Goal: Transaction & Acquisition: Purchase product/service

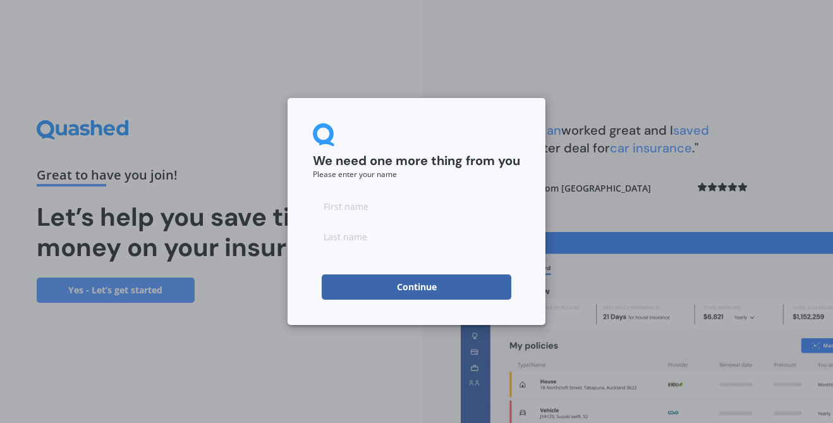
click at [356, 207] on input at bounding box center [416, 205] width 207 height 25
type input "k"
type input "[PERSON_NAME]"
type input "Peacock"
click at [416, 286] on button "Continue" at bounding box center [417, 286] width 190 height 25
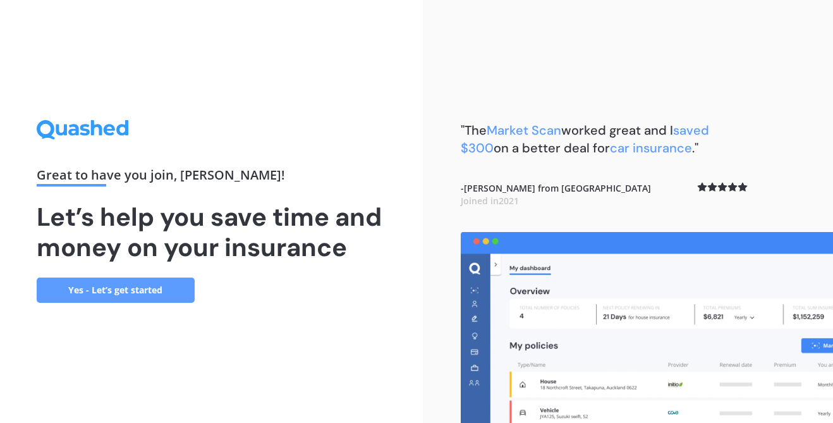
click at [68, 285] on link "Yes - Let’s get started" at bounding box center [116, 289] width 158 height 25
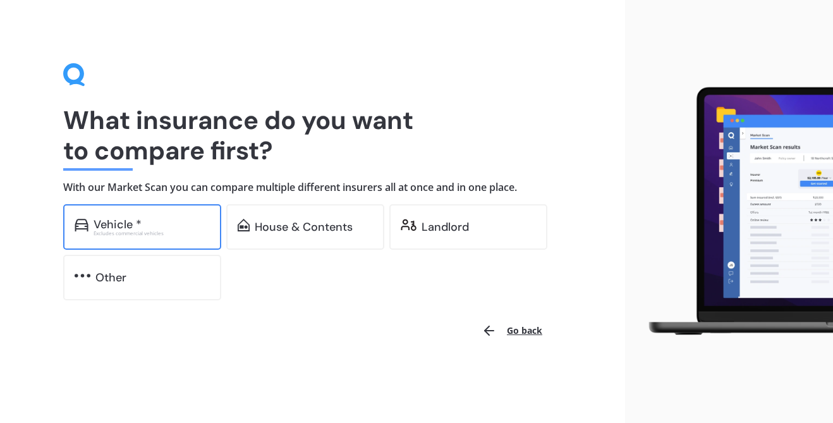
click at [108, 232] on div "Excludes commercial vehicles" at bounding box center [152, 233] width 116 height 5
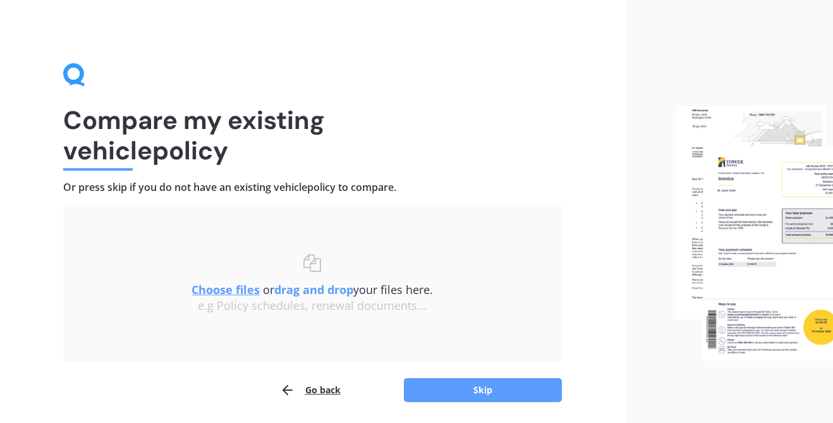
click at [234, 291] on u "Choose files" at bounding box center [225, 289] width 68 height 15
click at [526, 387] on button "Skip" at bounding box center [483, 390] width 158 height 24
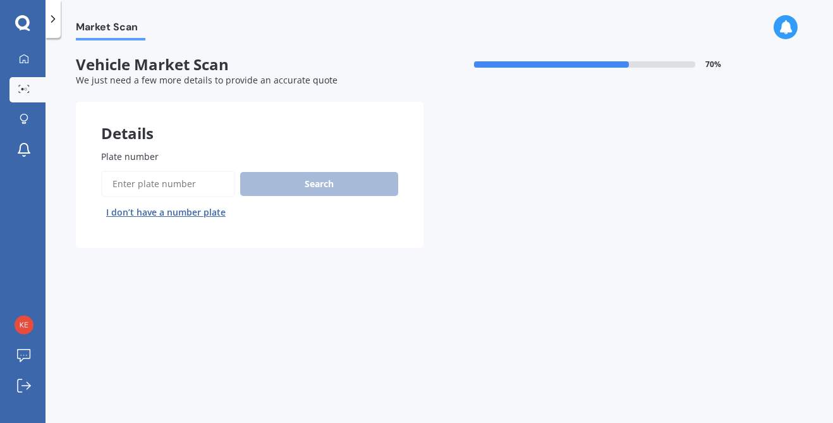
click at [161, 178] on input "Plate number" at bounding box center [168, 184] width 134 height 27
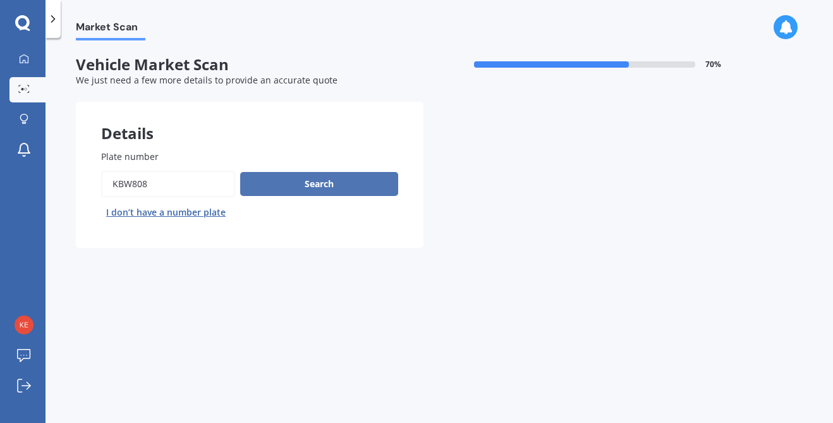
type input "kbw808"
click at [274, 178] on button "Search" at bounding box center [319, 184] width 158 height 24
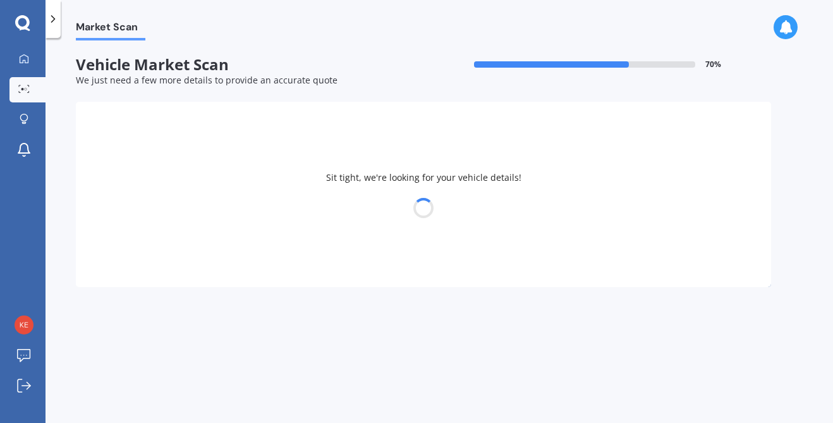
select select "TOYOTA"
select select "LANDCRUISER"
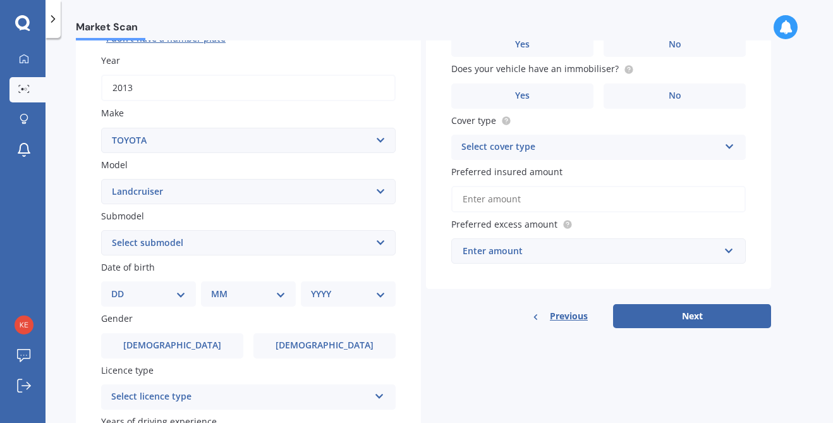
scroll to position [174, 0]
select select "15"
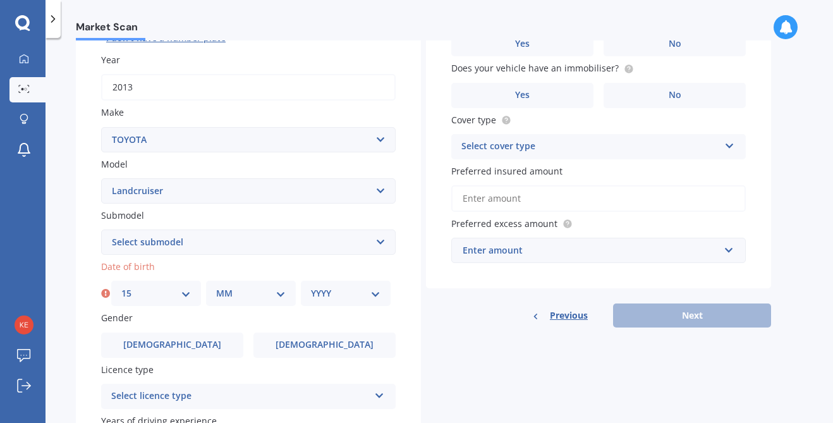
select select "11"
select select "1980"
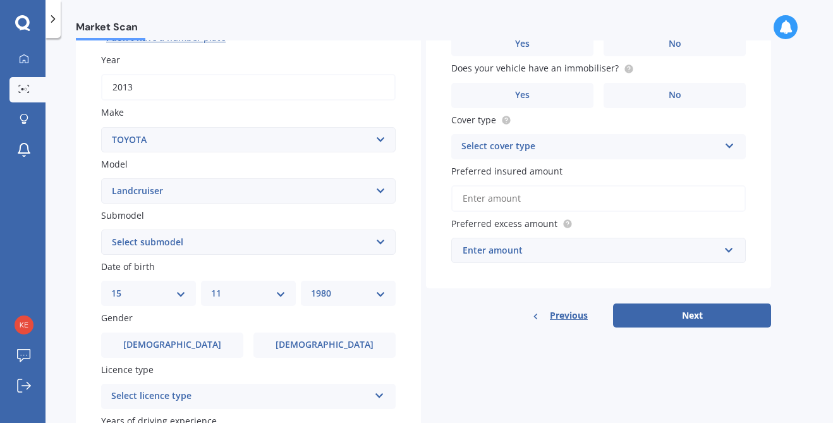
click at [381, 390] on icon at bounding box center [379, 393] width 11 height 9
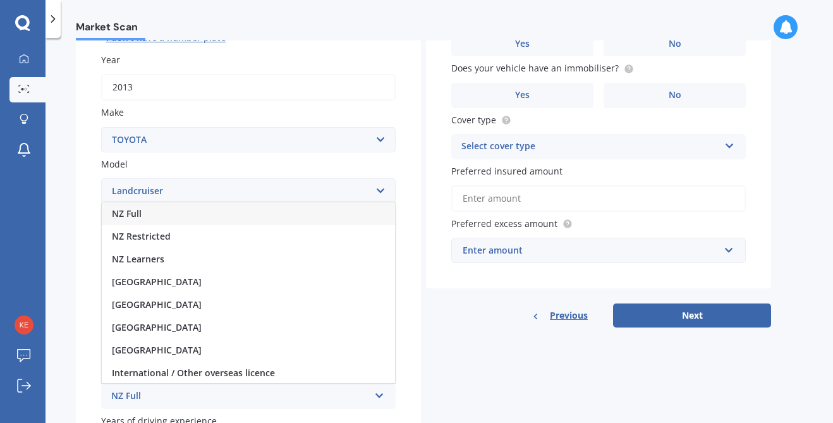
click at [265, 205] on div "NZ Full" at bounding box center [248, 213] width 293 height 23
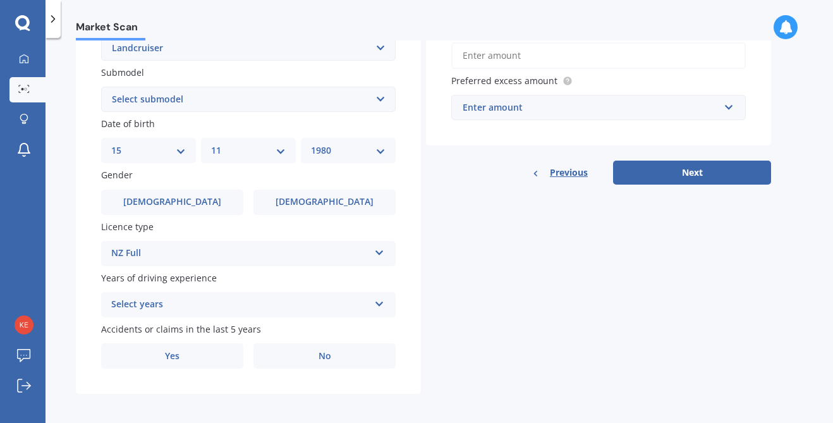
scroll to position [317, 0]
click at [382, 300] on icon at bounding box center [379, 302] width 11 height 9
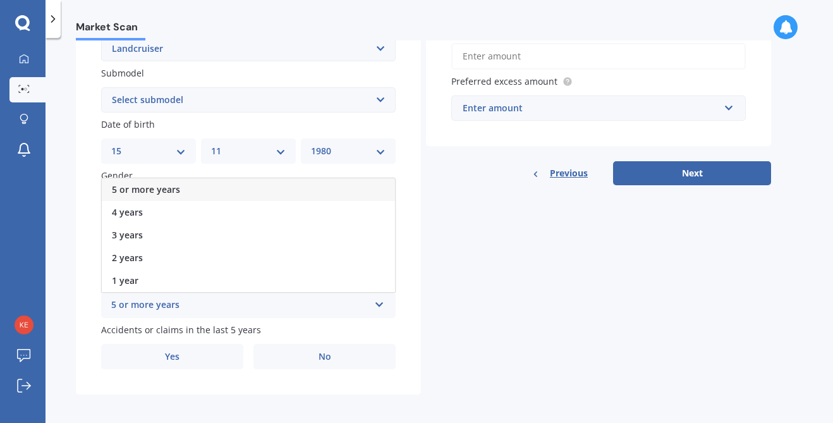
click at [357, 186] on div "5 or more years" at bounding box center [248, 189] width 293 height 23
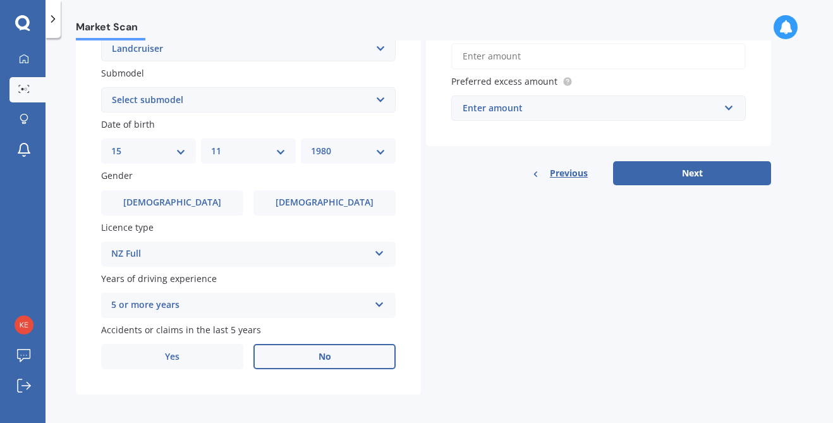
click at [317, 360] on label "No" at bounding box center [324, 356] width 142 height 25
click at [0, 0] on input "No" at bounding box center [0, 0] width 0 height 0
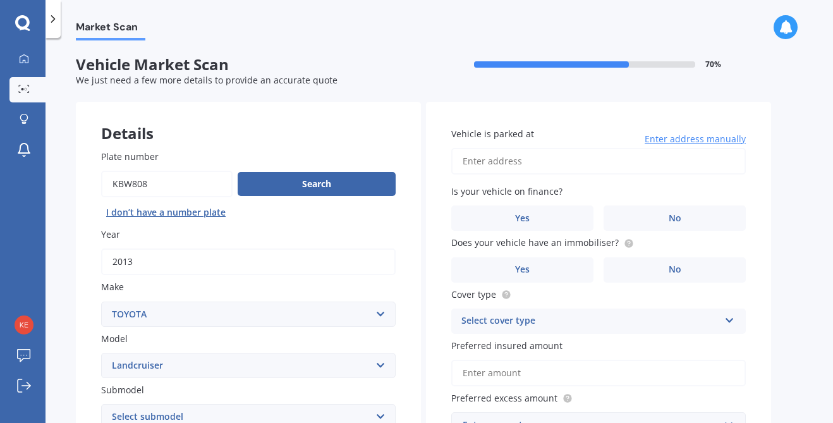
scroll to position [0, 0]
type input "[STREET_ADDRESS]"
click at [644, 210] on label "No" at bounding box center [675, 217] width 142 height 25
click at [0, 0] on input "No" at bounding box center [0, 0] width 0 height 0
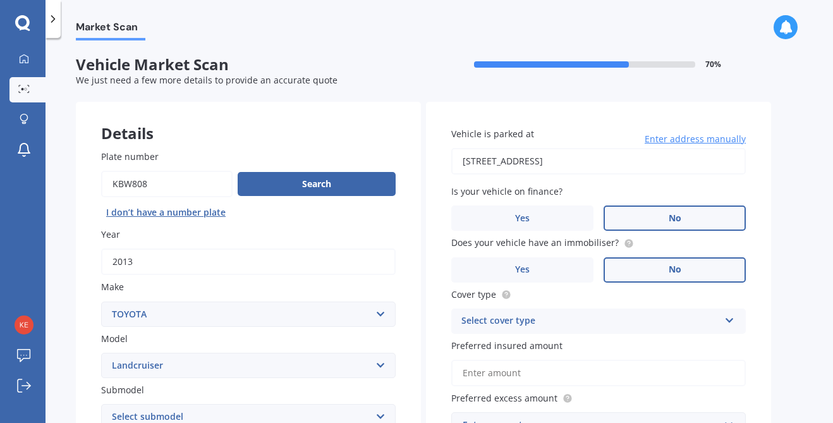
click at [654, 264] on label "No" at bounding box center [675, 269] width 142 height 25
click at [0, 0] on input "No" at bounding box center [0, 0] width 0 height 0
click at [660, 320] on div "Select cover type" at bounding box center [590, 320] width 258 height 15
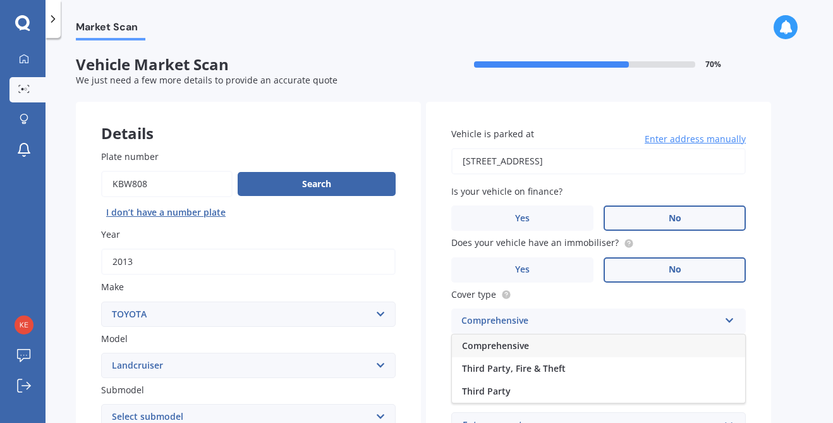
click at [652, 341] on div "Comprehensive" at bounding box center [598, 345] width 293 height 23
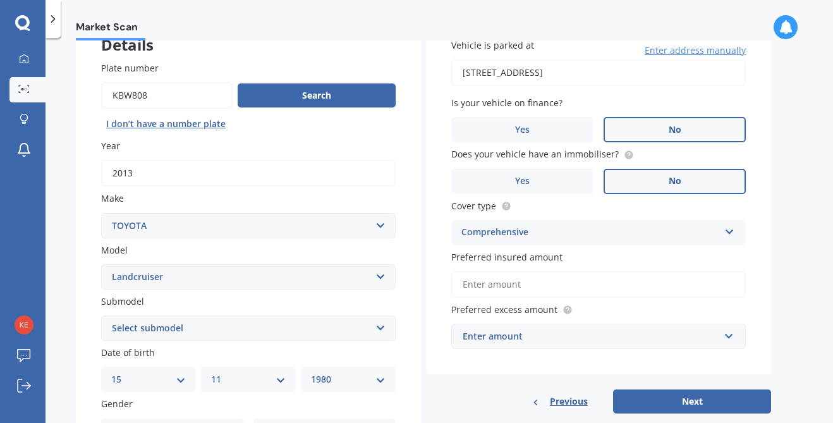
scroll to position [90, 0]
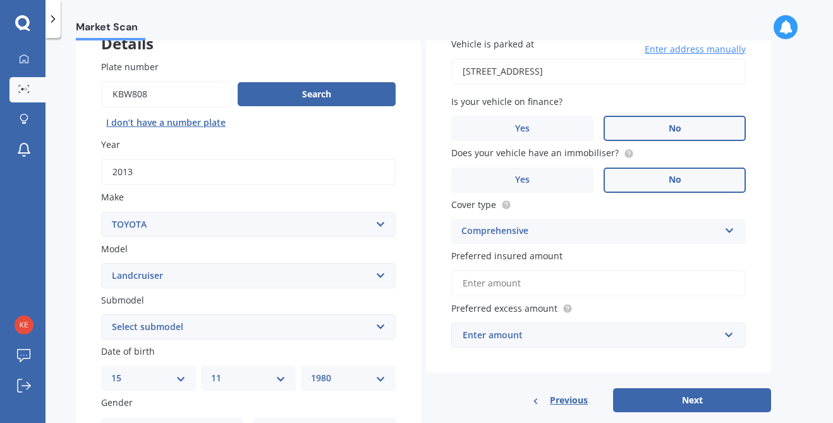
click at [550, 281] on input "Preferred insured amount" at bounding box center [598, 283] width 295 height 27
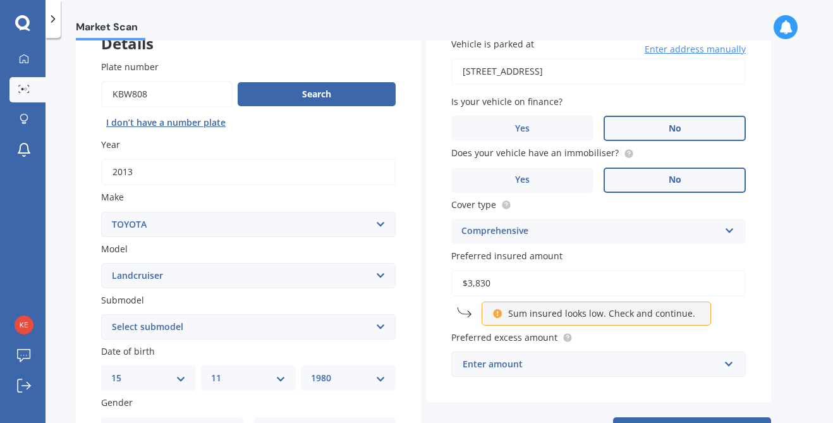
type input "$38,300"
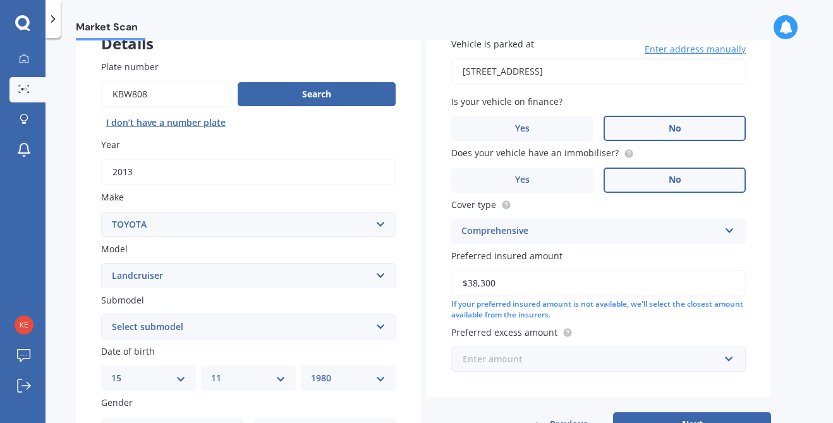
click at [517, 347] on input "text" at bounding box center [594, 359] width 283 height 24
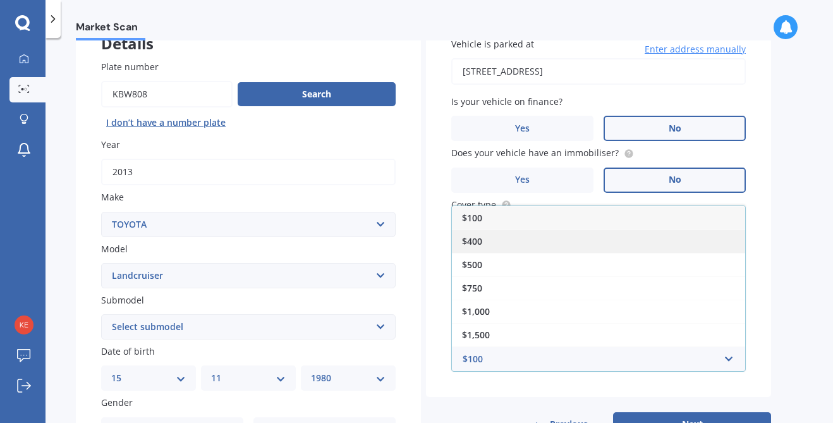
click at [497, 239] on div "$400" at bounding box center [598, 240] width 293 height 23
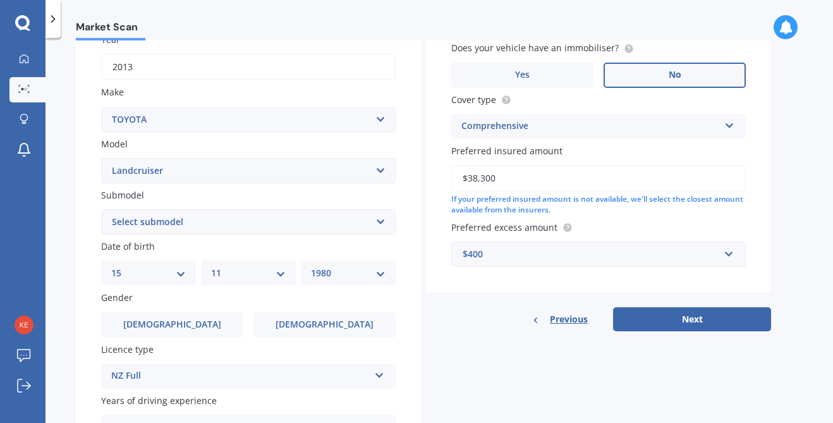
scroll to position [195, 0]
click at [708, 324] on button "Next" at bounding box center [692, 319] width 158 height 24
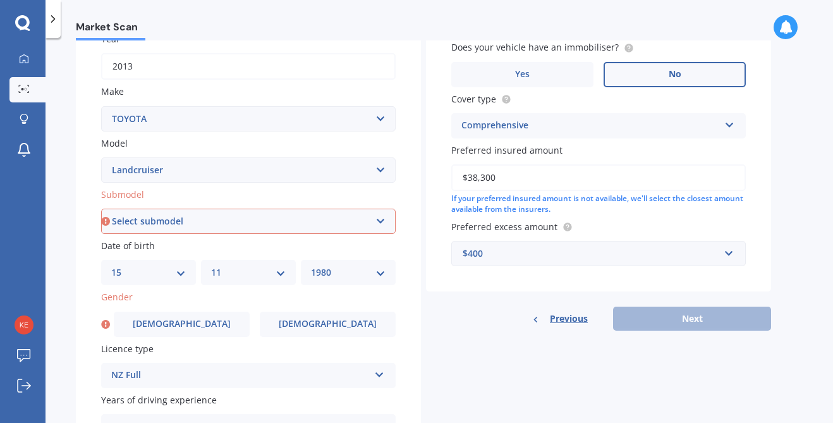
select select "[PERSON_NAME] 2.7 PETROL"
click at [379, 217] on select "Select submodel (All other) 4WD SWB Hard Top Diesel Diesel 4.2 4WD Diesel 4.5 4…" at bounding box center [248, 221] width 295 height 25
click at [697, 320] on div "Previous Next" at bounding box center [598, 319] width 345 height 24
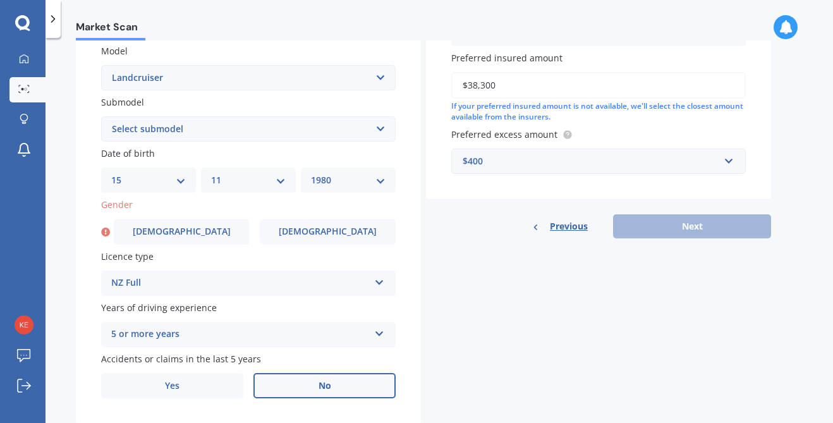
scroll to position [289, 0]
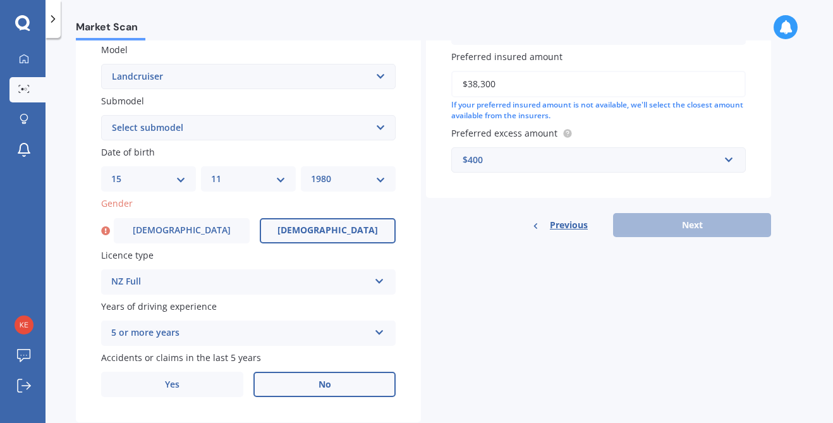
click at [340, 231] on span "[DEMOGRAPHIC_DATA]" at bounding box center [327, 230] width 100 height 11
click at [0, 0] on input "[DEMOGRAPHIC_DATA]" at bounding box center [0, 0] width 0 height 0
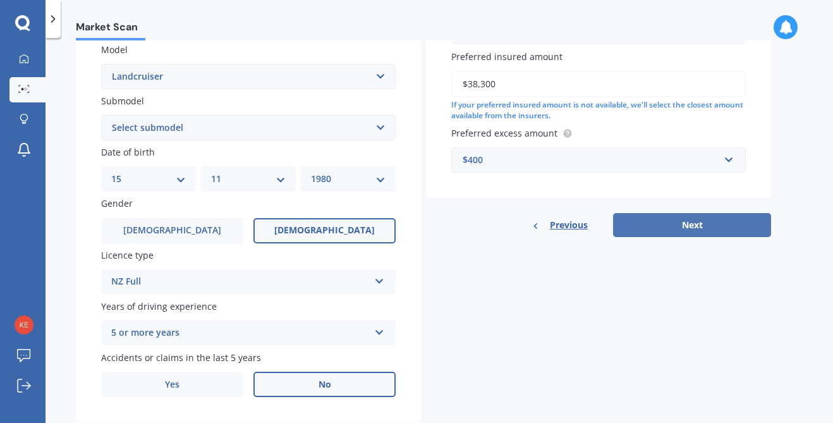
click at [734, 224] on button "Next" at bounding box center [692, 225] width 158 height 24
select select "15"
select select "11"
select select "1980"
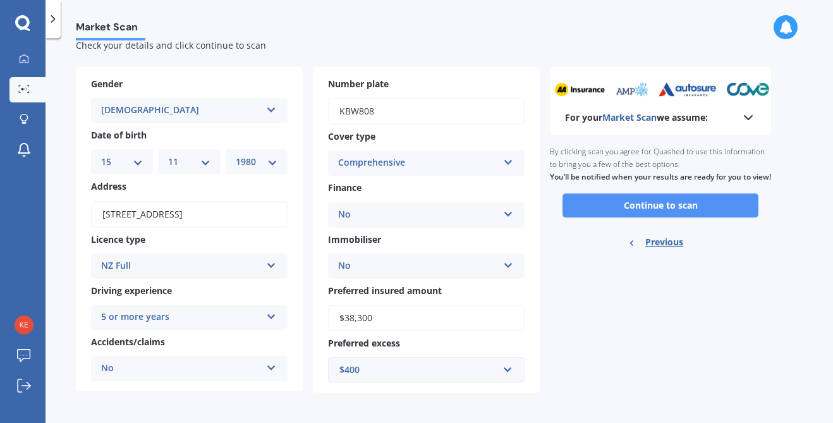
scroll to position [34, 0]
click at [717, 209] on button "Continue to scan" at bounding box center [660, 206] width 196 height 24
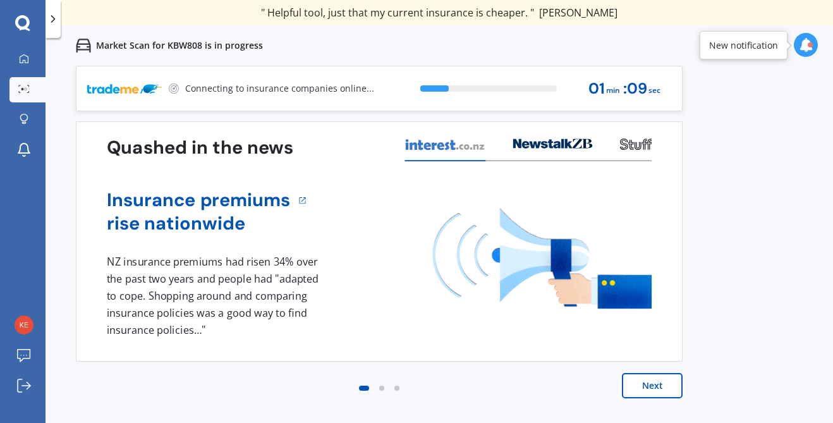
click at [650, 379] on button "Next" at bounding box center [652, 385] width 61 height 25
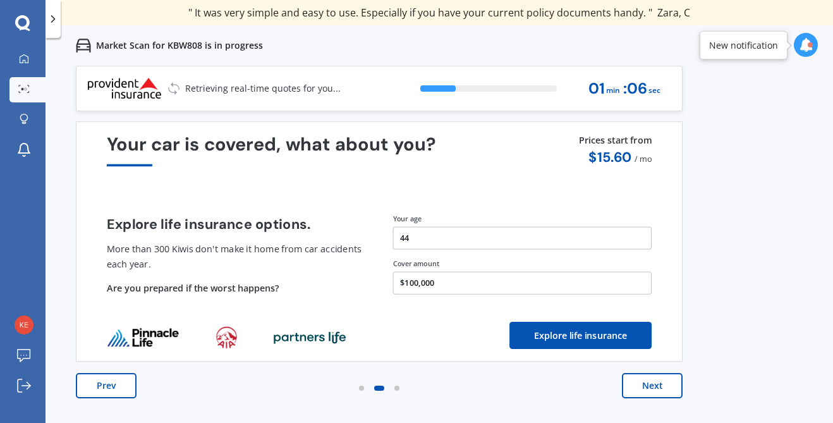
click at [650, 379] on button "Next" at bounding box center [652, 385] width 61 height 25
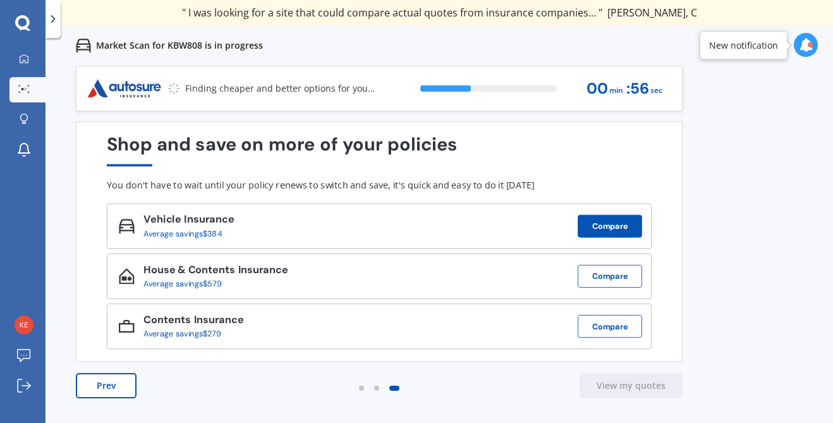
click at [613, 229] on button "Compare" at bounding box center [610, 226] width 64 height 23
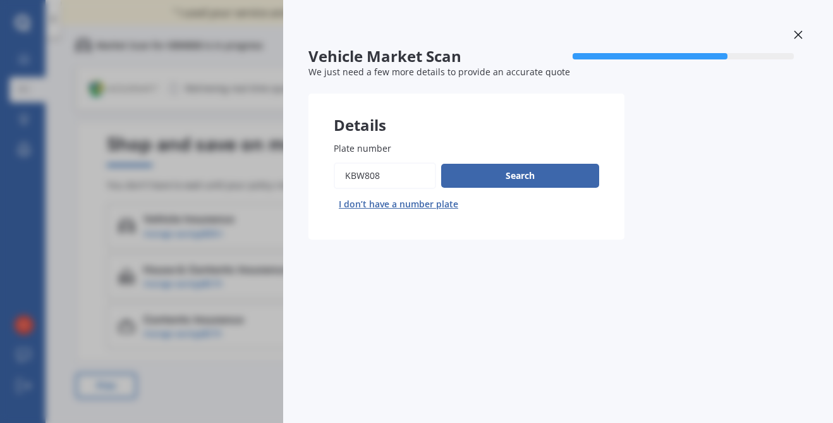
click at [222, 147] on div "Vehicle Market Scan 70 % We just need a few more details to provide an accurate…" at bounding box center [416, 211] width 833 height 423
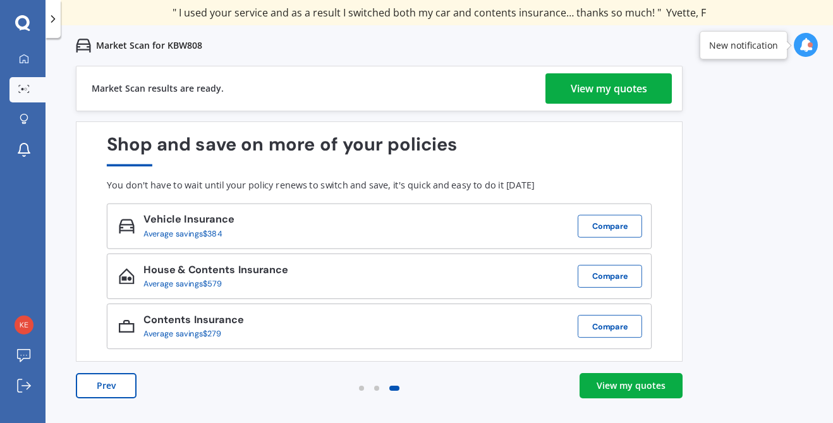
click at [588, 396] on link "View my quotes" at bounding box center [631, 385] width 103 height 25
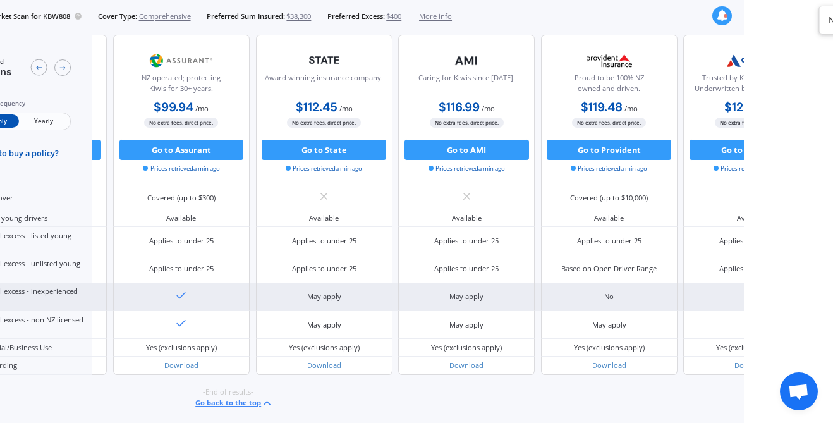
scroll to position [747, 136]
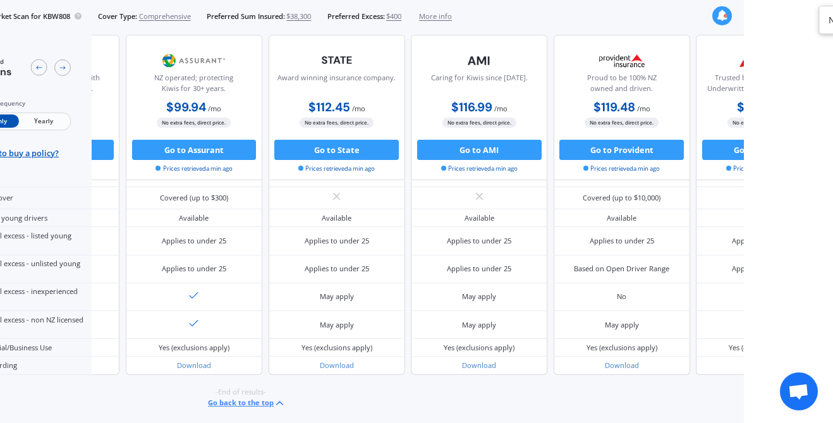
click at [301, 0] on div "Market Scan for KBW808 Cover Type: Comprehensive Preferred Sum Insured: $38,300…" at bounding box center [206, 16] width 492 height 32
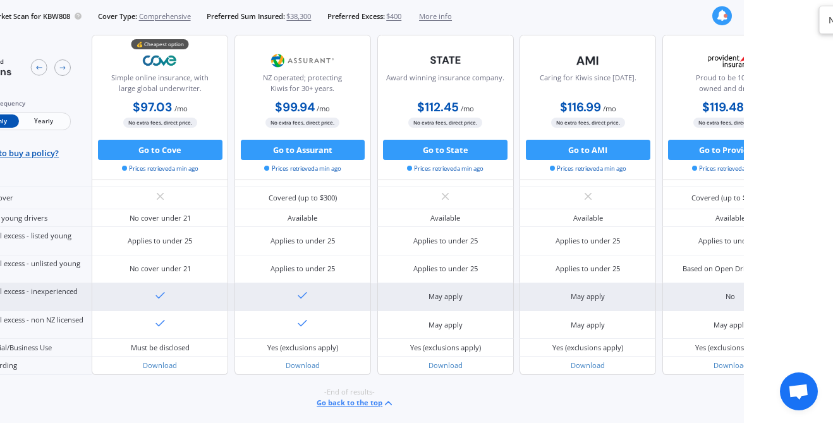
scroll to position [748, 0]
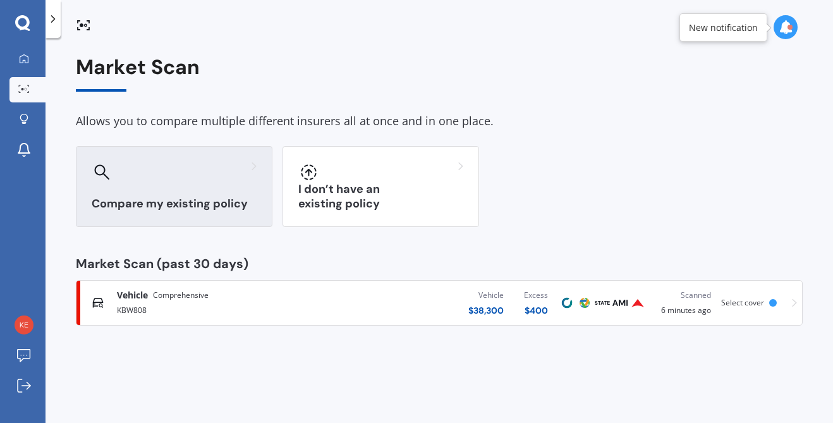
click at [222, 191] on div "Compare my existing policy" at bounding box center [174, 186] width 197 height 81
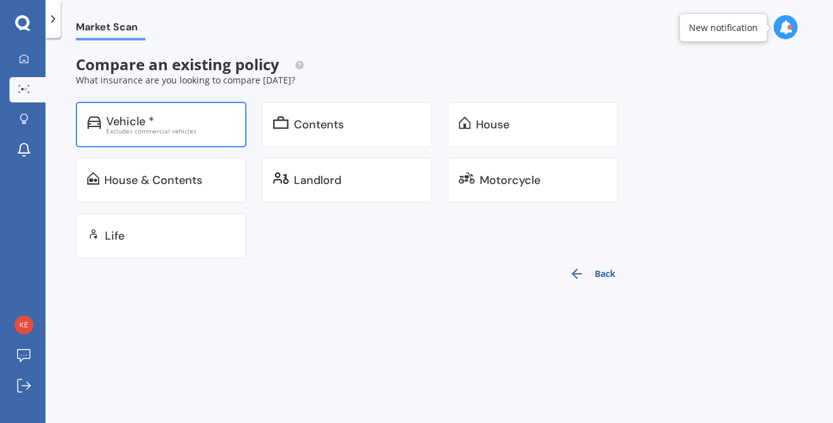
click at [203, 131] on div "Excludes commercial vehicles" at bounding box center [170, 131] width 129 height 6
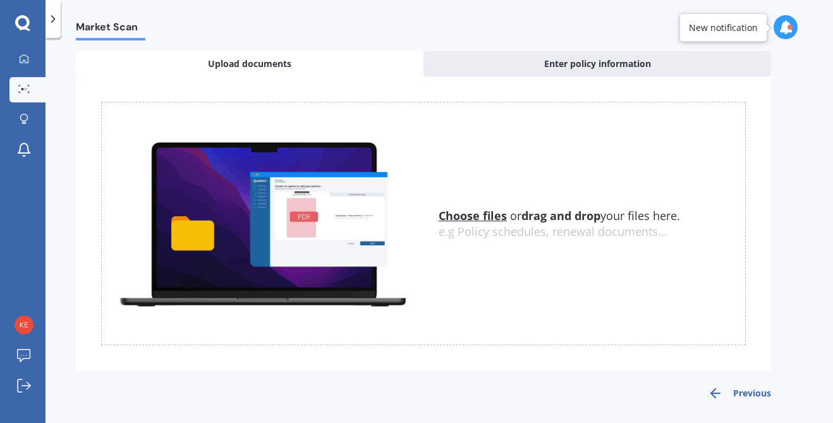
scroll to position [52, 0]
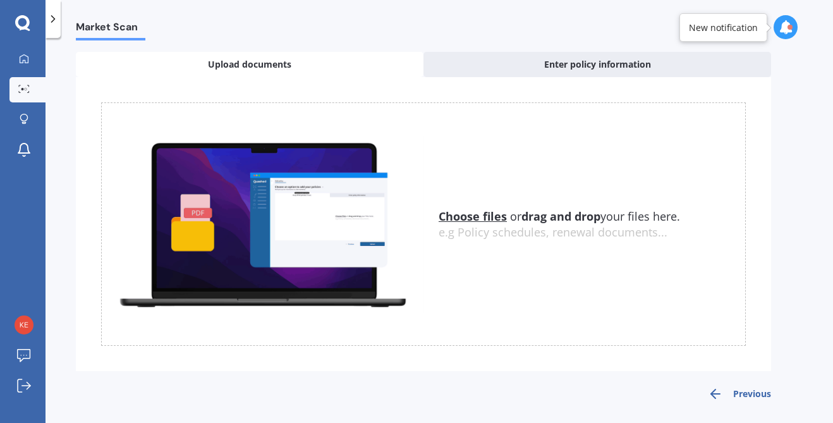
click at [738, 389] on button "Previous" at bounding box center [739, 393] width 63 height 15
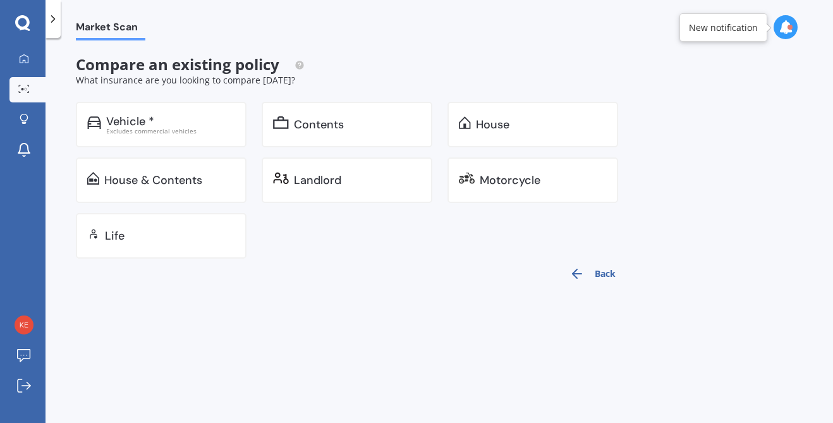
scroll to position [0, 0]
click at [19, 58] on icon at bounding box center [24, 59] width 10 height 10
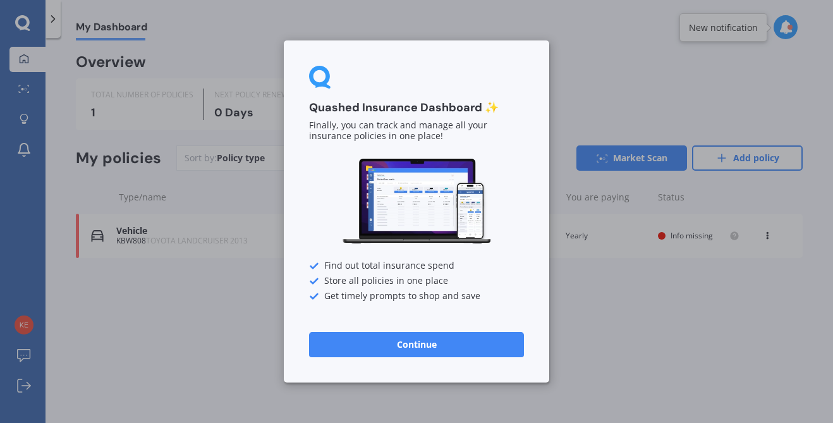
click at [370, 339] on button "Continue" at bounding box center [416, 344] width 215 height 25
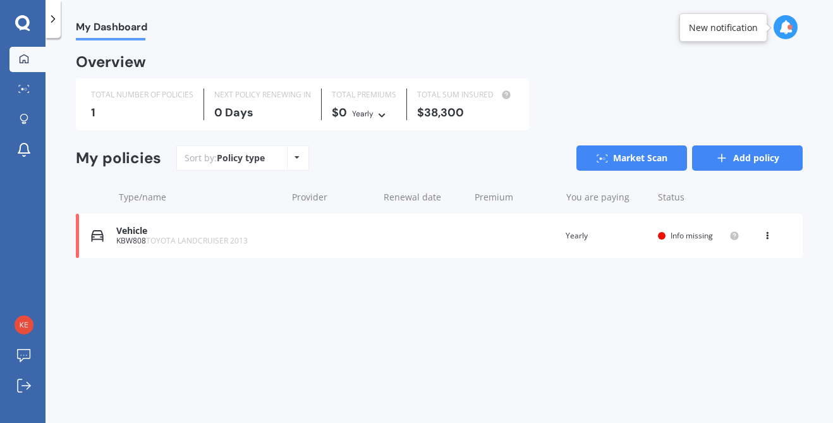
click at [711, 153] on link "Add policy" at bounding box center [747, 157] width 111 height 25
click at [54, 25] on icon at bounding box center [53, 19] width 13 height 13
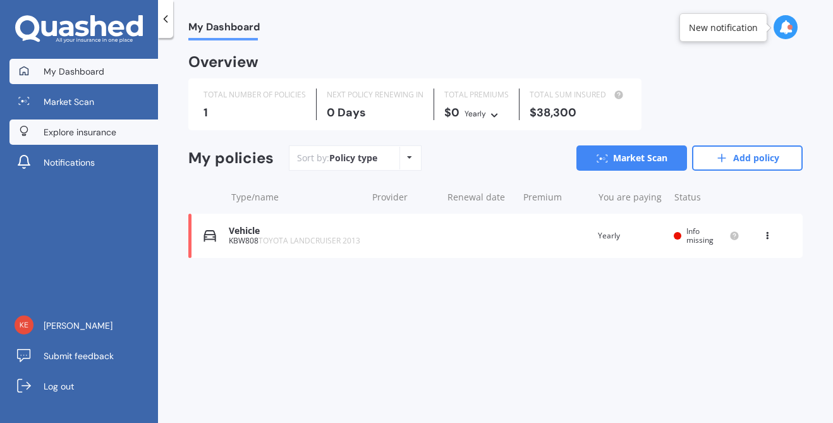
click at [61, 133] on span "Explore insurance" at bounding box center [80, 132] width 73 height 13
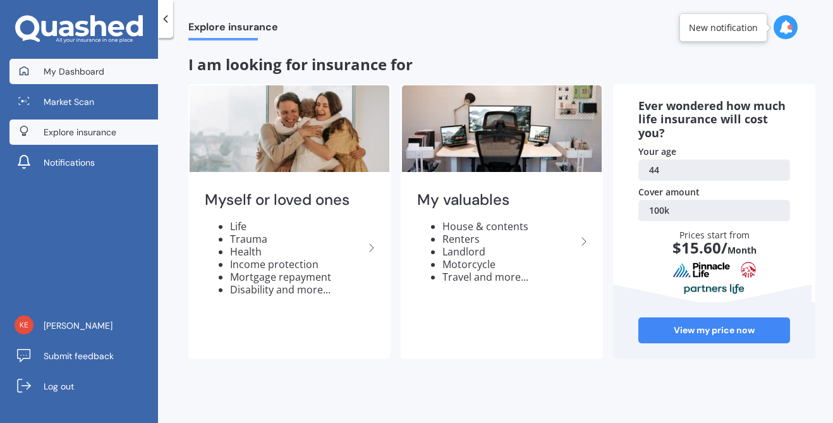
click at [42, 65] on link "My Dashboard" at bounding box center [83, 71] width 149 height 25
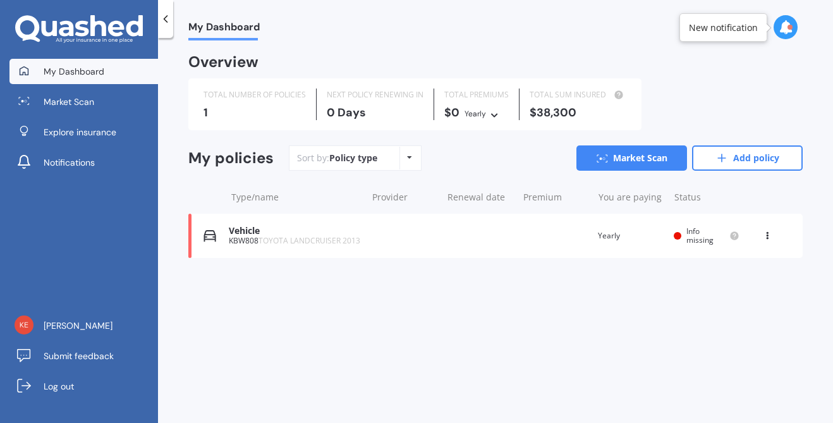
click at [42, 65] on link "My Dashboard" at bounding box center [83, 71] width 149 height 25
click at [765, 156] on link "Add policy" at bounding box center [747, 157] width 111 height 25
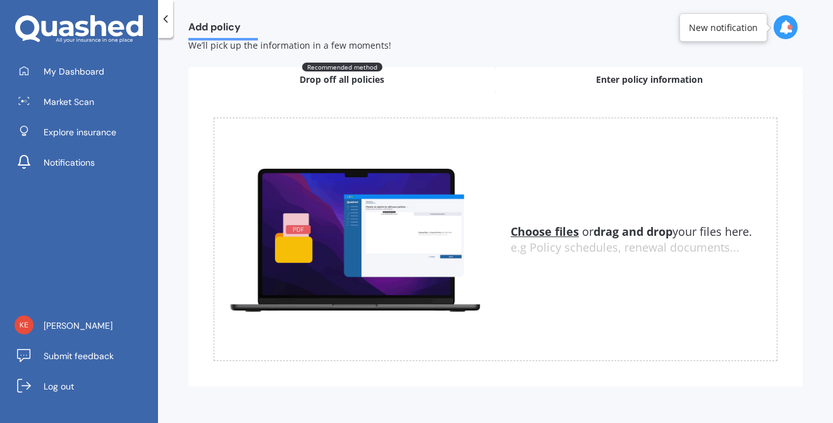
click at [561, 73] on div "Enter policy information" at bounding box center [648, 79] width 307 height 25
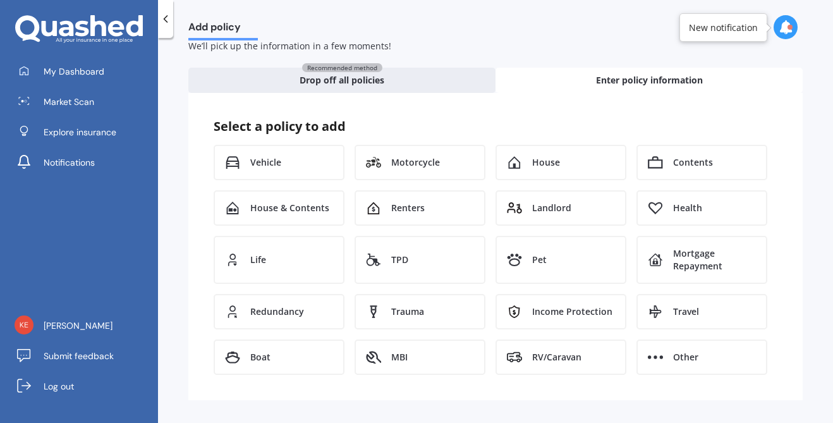
scroll to position [33, 0]
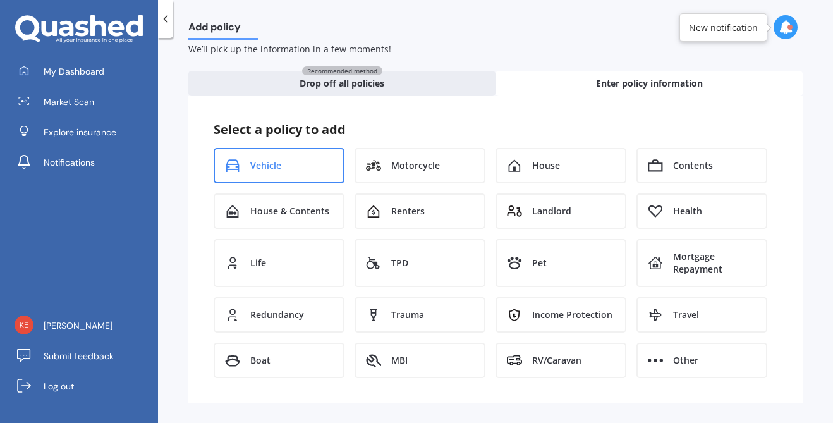
click at [267, 162] on span "Vehicle" at bounding box center [265, 165] width 31 height 13
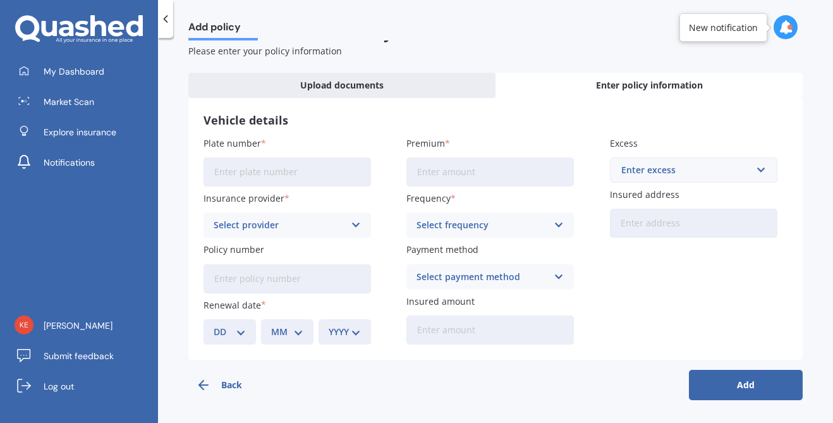
scroll to position [29, 0]
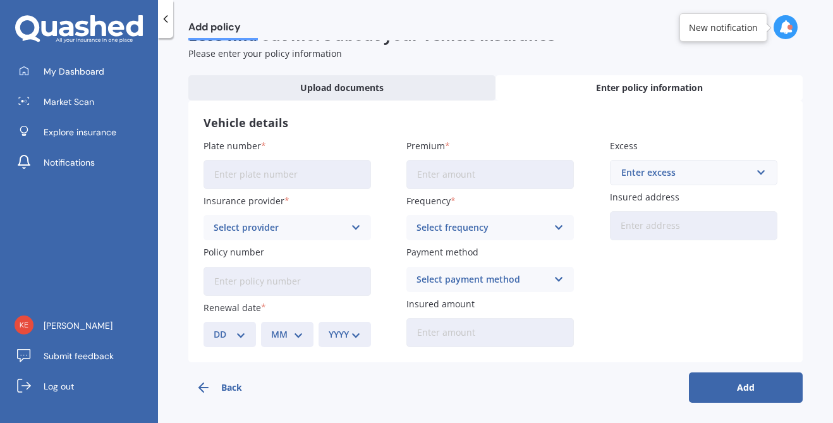
click at [258, 178] on input "Plate number" at bounding box center [287, 174] width 167 height 29
type input "KAG114"
click at [253, 230] on div "Select provider" at bounding box center [279, 228] width 131 height 14
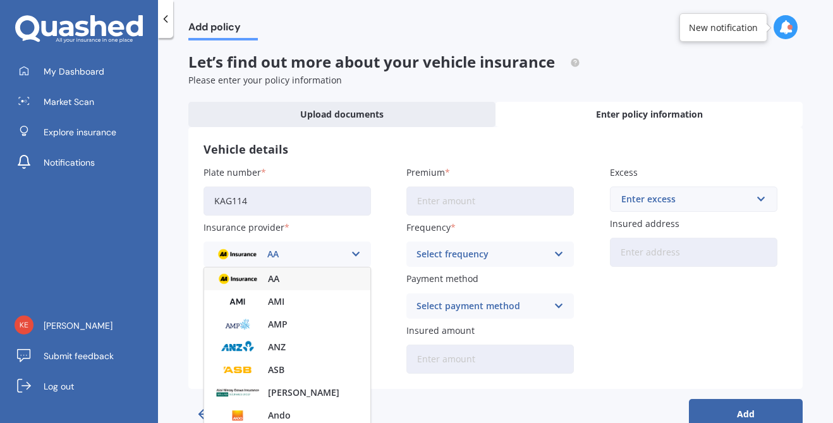
scroll to position [4, 0]
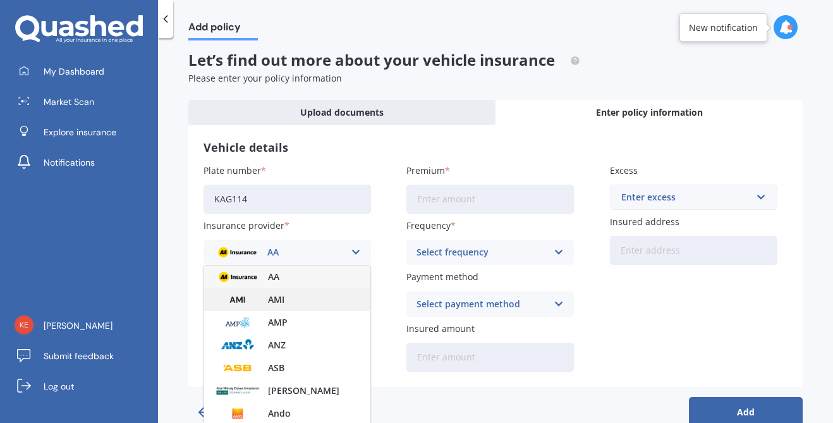
click at [269, 297] on span "AMI" at bounding box center [276, 299] width 16 height 9
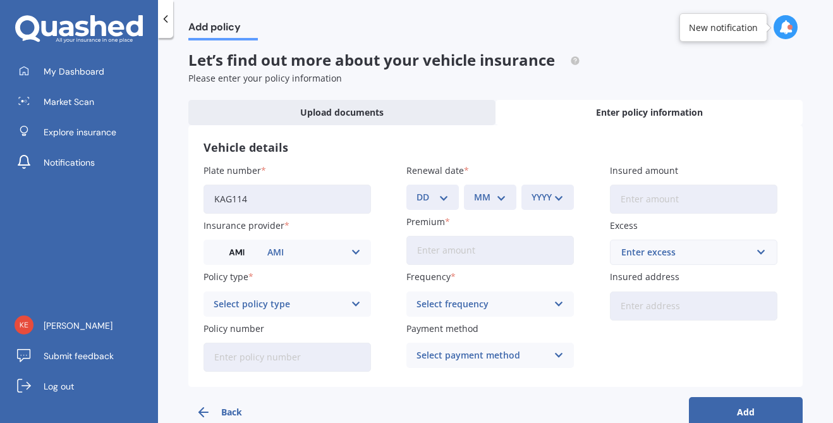
click at [356, 300] on icon at bounding box center [355, 304] width 11 height 14
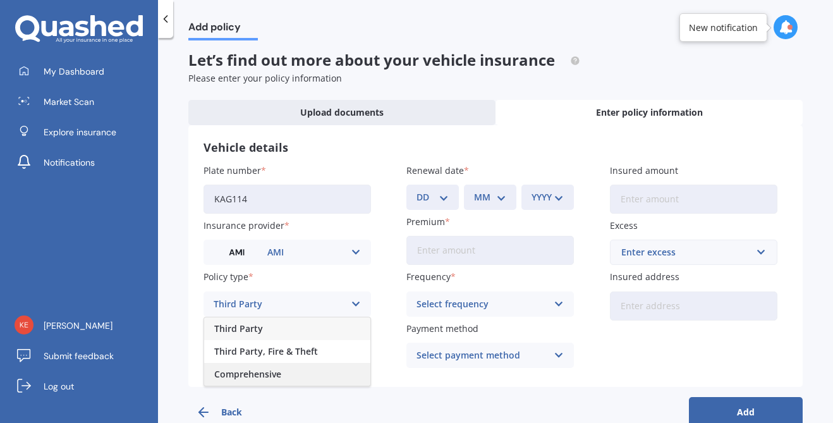
click at [320, 375] on div "Comprehensive" at bounding box center [287, 374] width 166 height 23
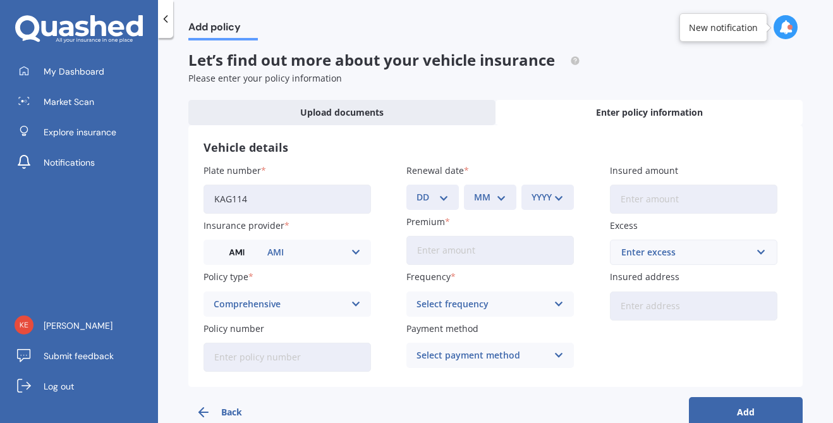
click at [166, 17] on polyline at bounding box center [165, 19] width 3 height 6
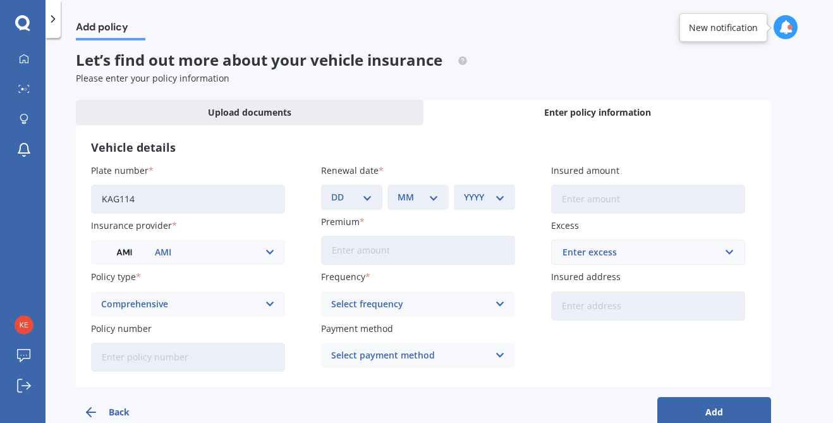
click at [54, 20] on polyline at bounding box center [53, 19] width 3 height 6
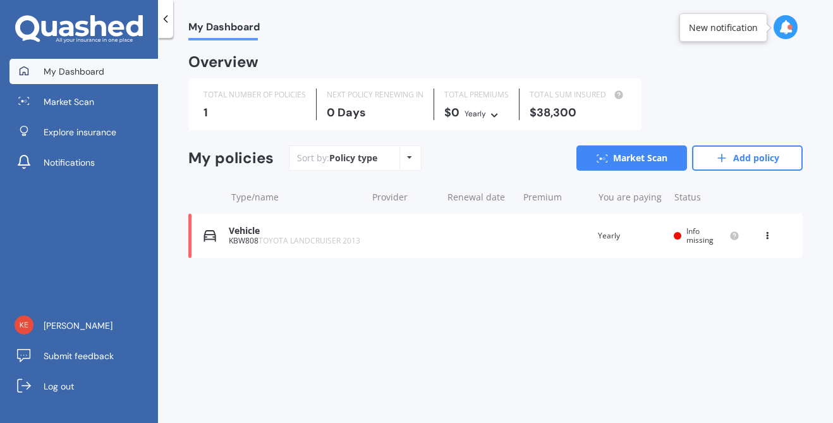
click at [386, 243] on div "Vehicle KBW808 TOYOTA LANDCRUISER 2013 Renewal date Premium You are paying Year…" at bounding box center [495, 236] width 614 height 44
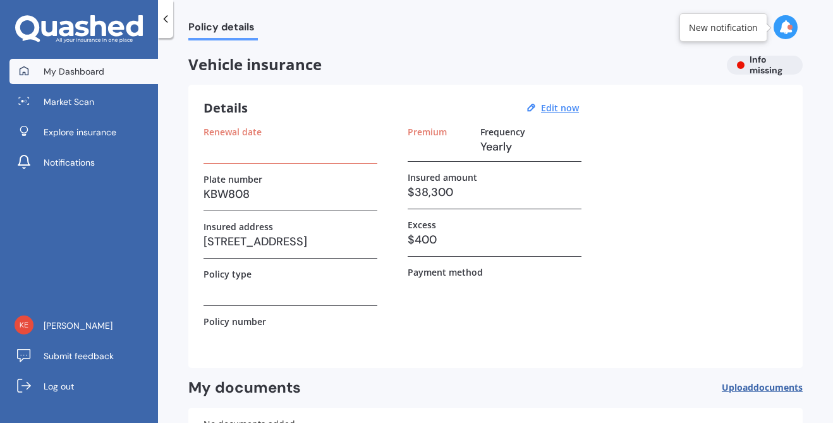
click at [83, 71] on span "My Dashboard" at bounding box center [74, 71] width 61 height 13
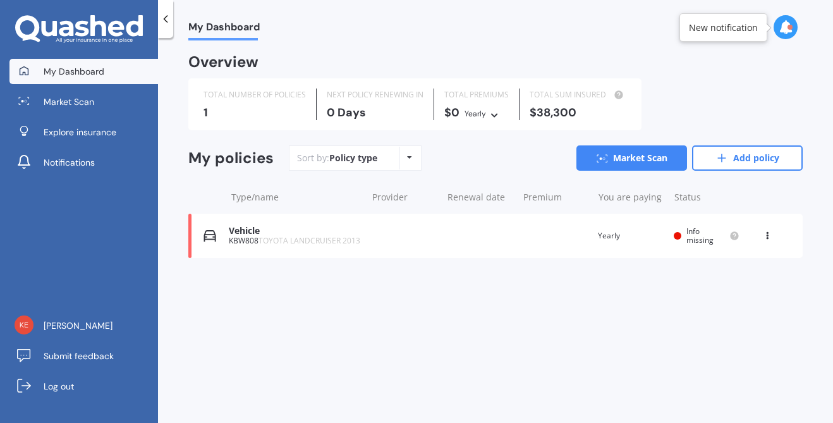
click at [83, 71] on span "My Dashboard" at bounding box center [74, 71] width 61 height 13
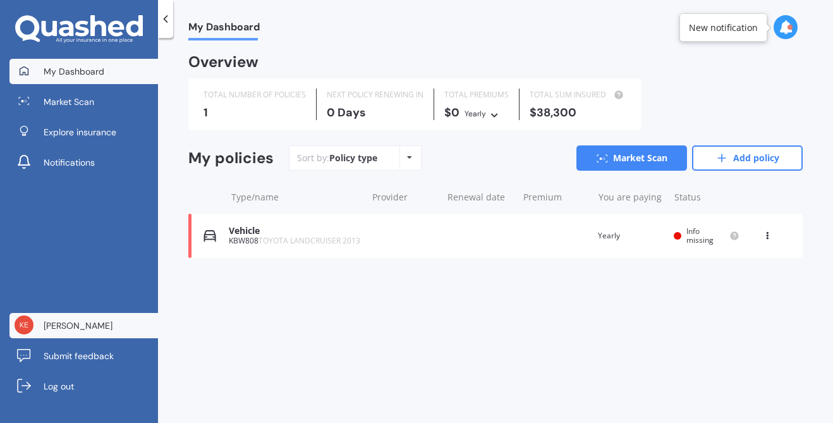
click at [56, 329] on span "[PERSON_NAME]" at bounding box center [78, 325] width 69 height 13
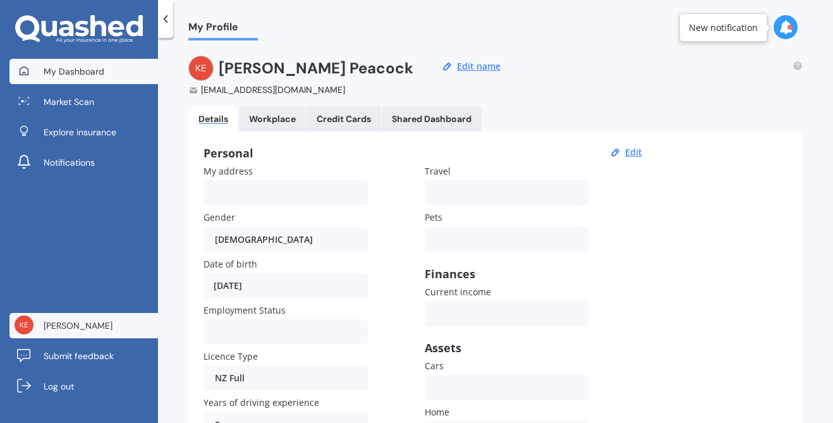
click at [83, 71] on span "My Dashboard" at bounding box center [74, 71] width 61 height 13
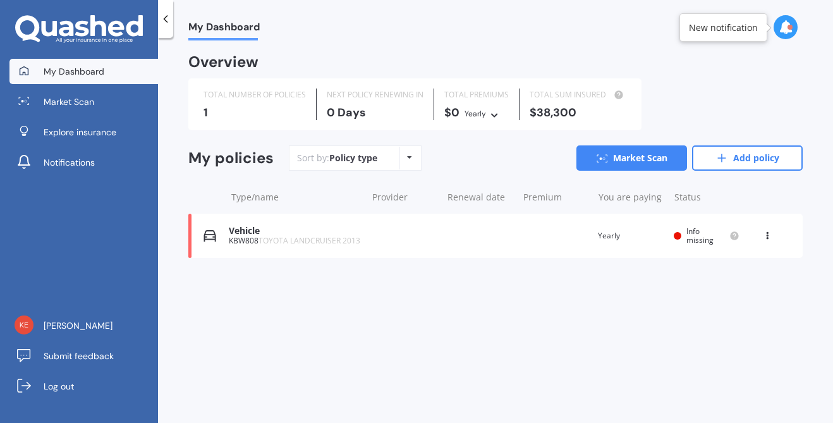
click at [407, 154] on icon at bounding box center [409, 158] width 5 height 8
click at [235, 118] on div "TOTAL NUMBER OF POLICIES 1" at bounding box center [254, 104] width 123 height 32
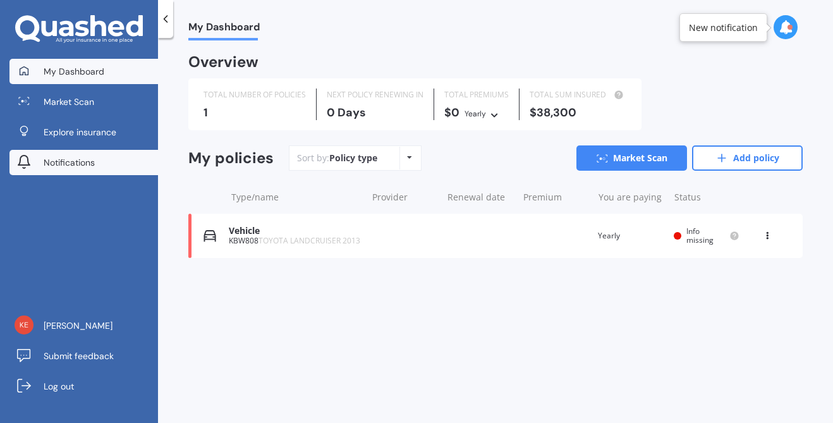
click at [56, 159] on span "Notifications" at bounding box center [69, 162] width 51 height 13
